Goal: Find specific page/section: Find specific page/section

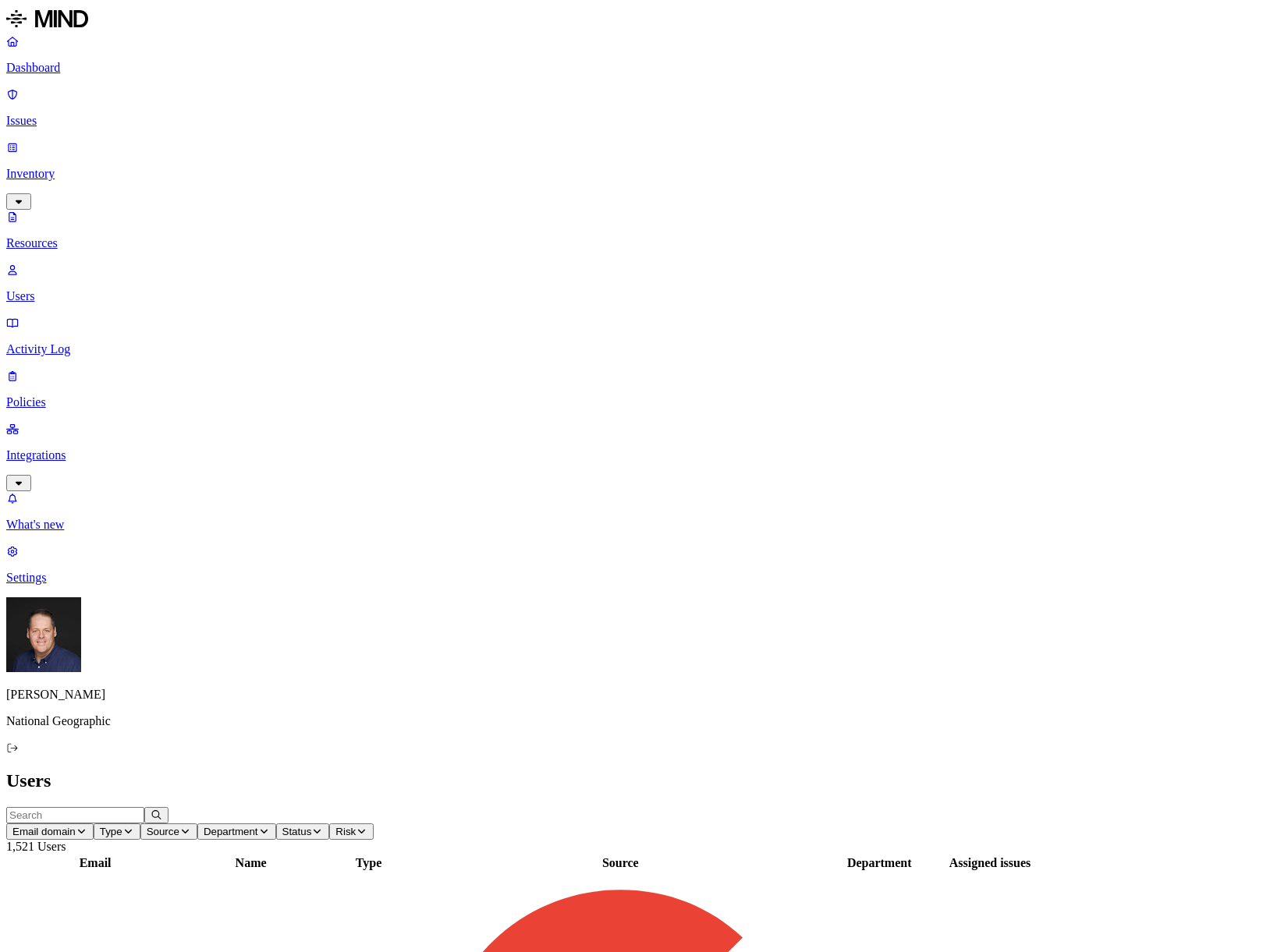
click at [47, 342] on p "Activity Log" at bounding box center [635, 349] width 1257 height 14
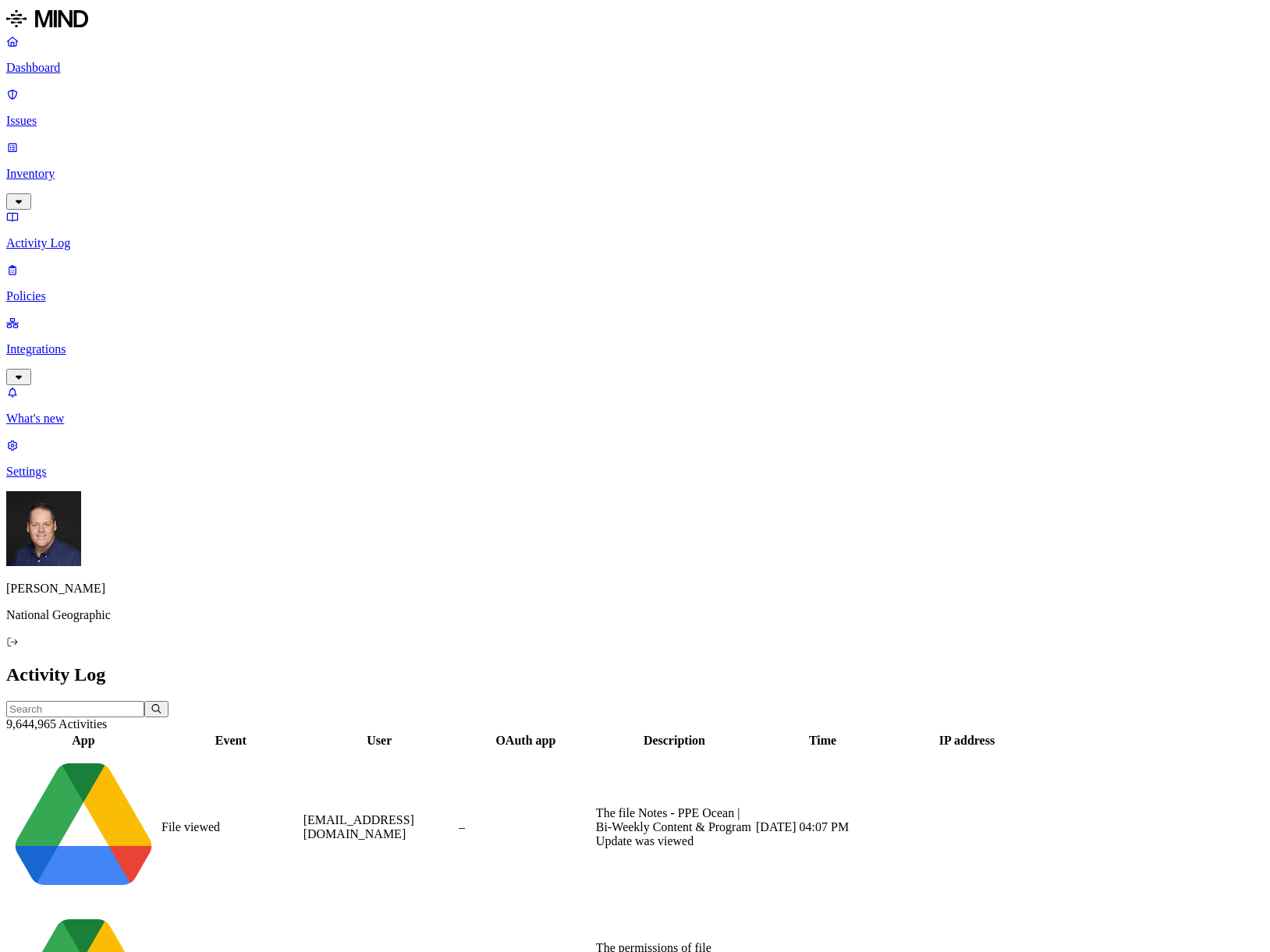
click at [67, 167] on p "Inventory" at bounding box center [635, 173] width 1257 height 14
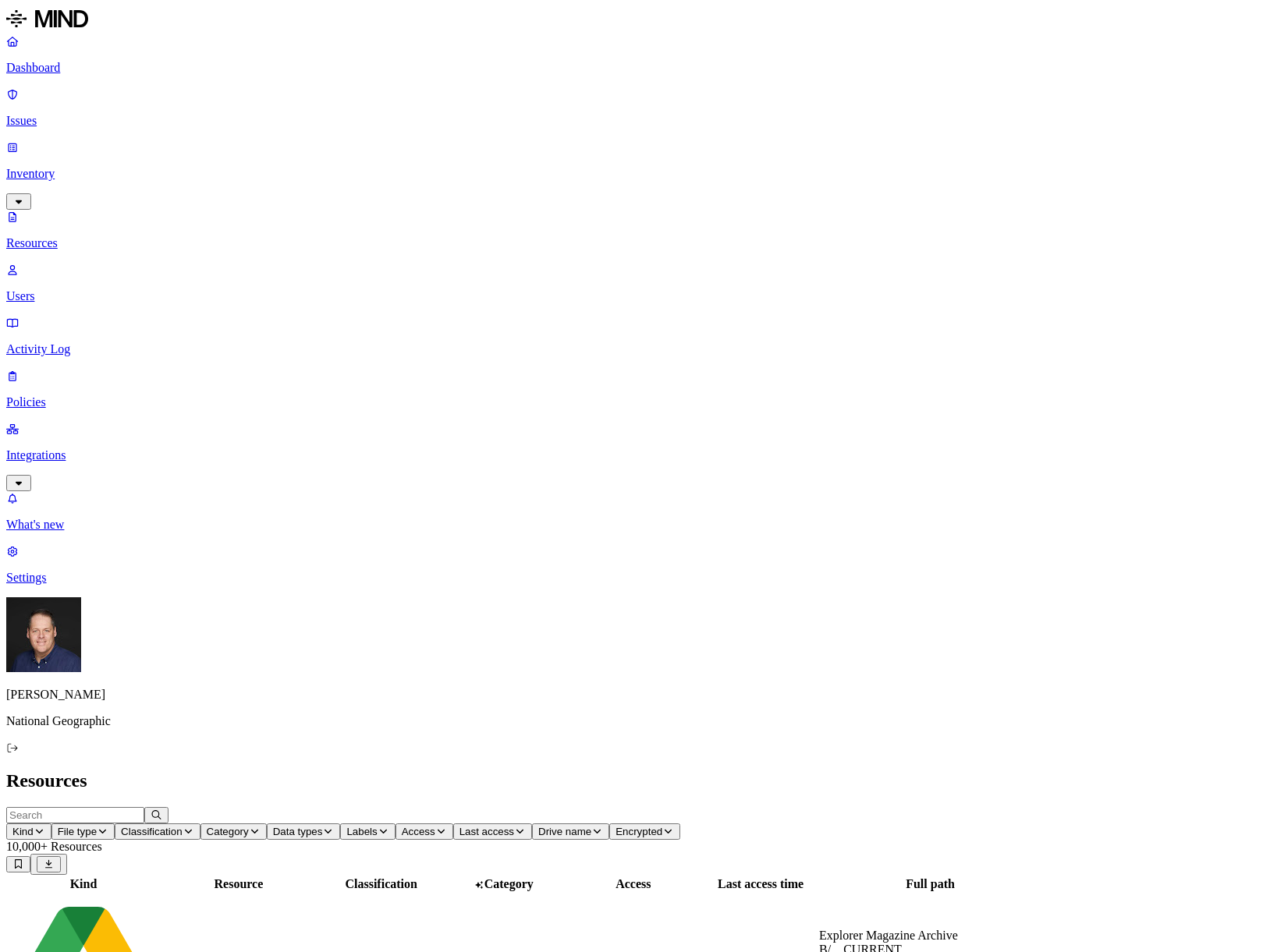
click at [68, 289] on p "Users" at bounding box center [635, 296] width 1257 height 14
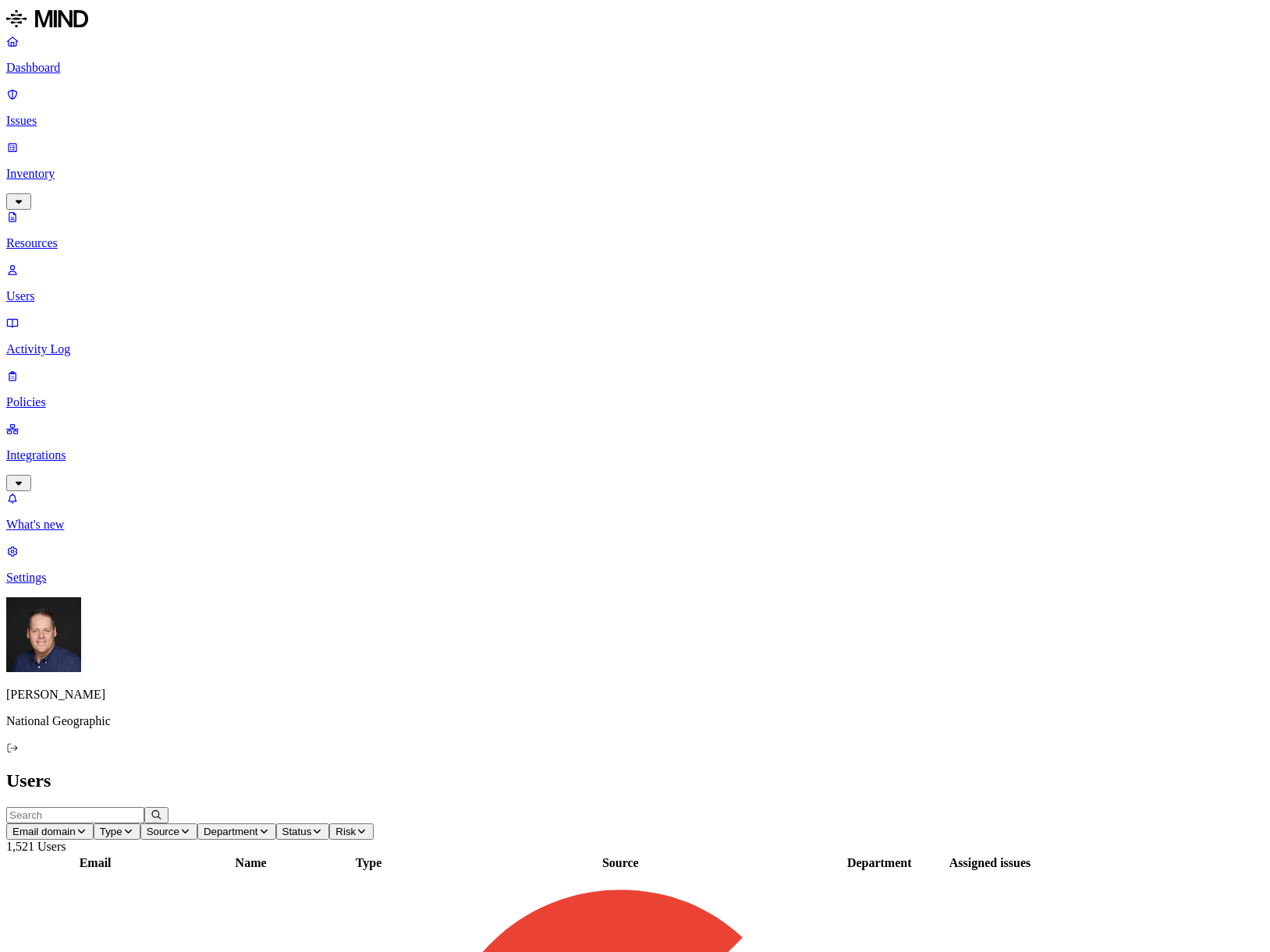
click at [144, 808] on input "text" at bounding box center [75, 816] width 138 height 17
type input "[PERSON_NAME]"
